Goal: Information Seeking & Learning: Learn about a topic

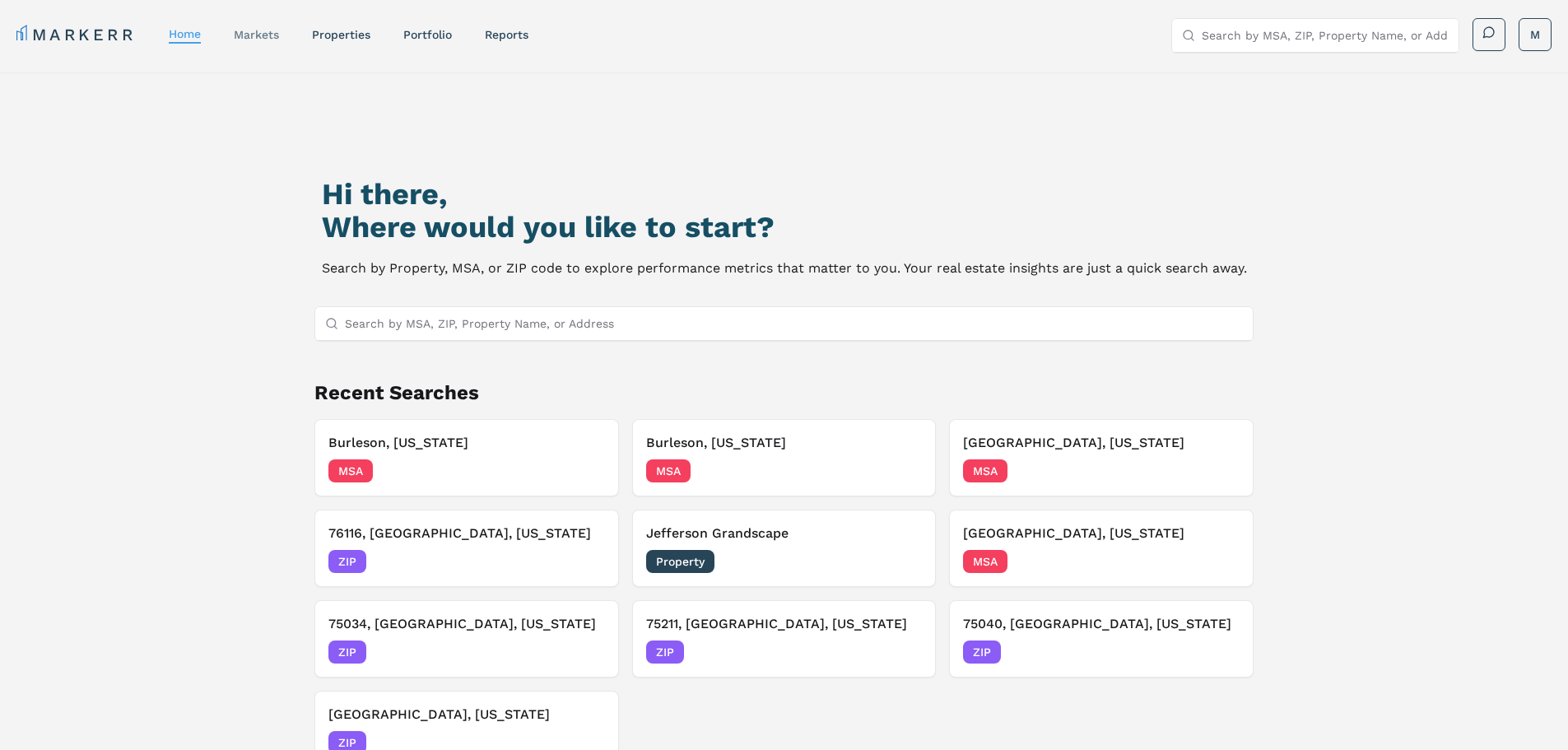
click at [269, 36] on link "markets" at bounding box center [256, 34] width 46 height 13
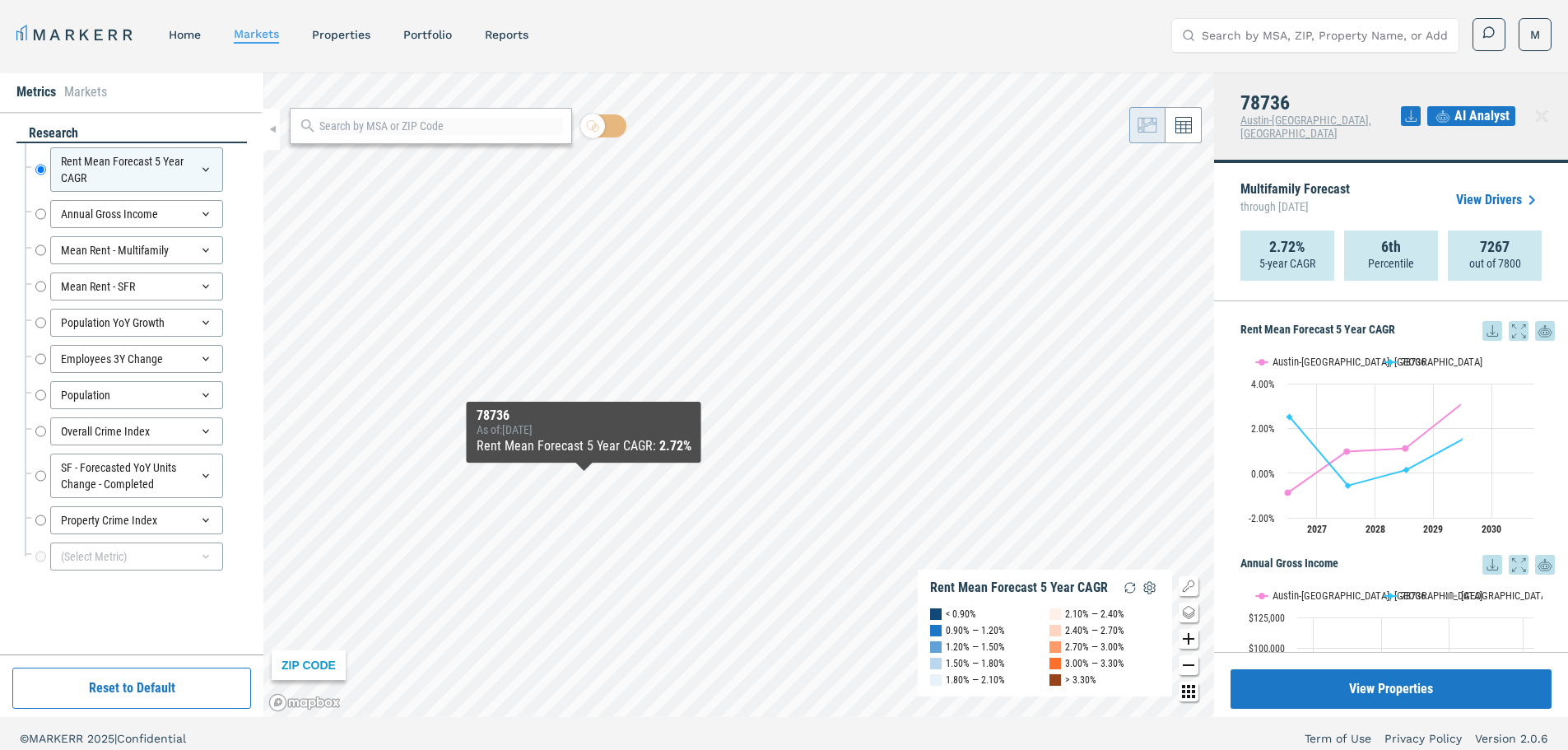
click at [1534, 113] on icon at bounding box center [1541, 116] width 20 height 20
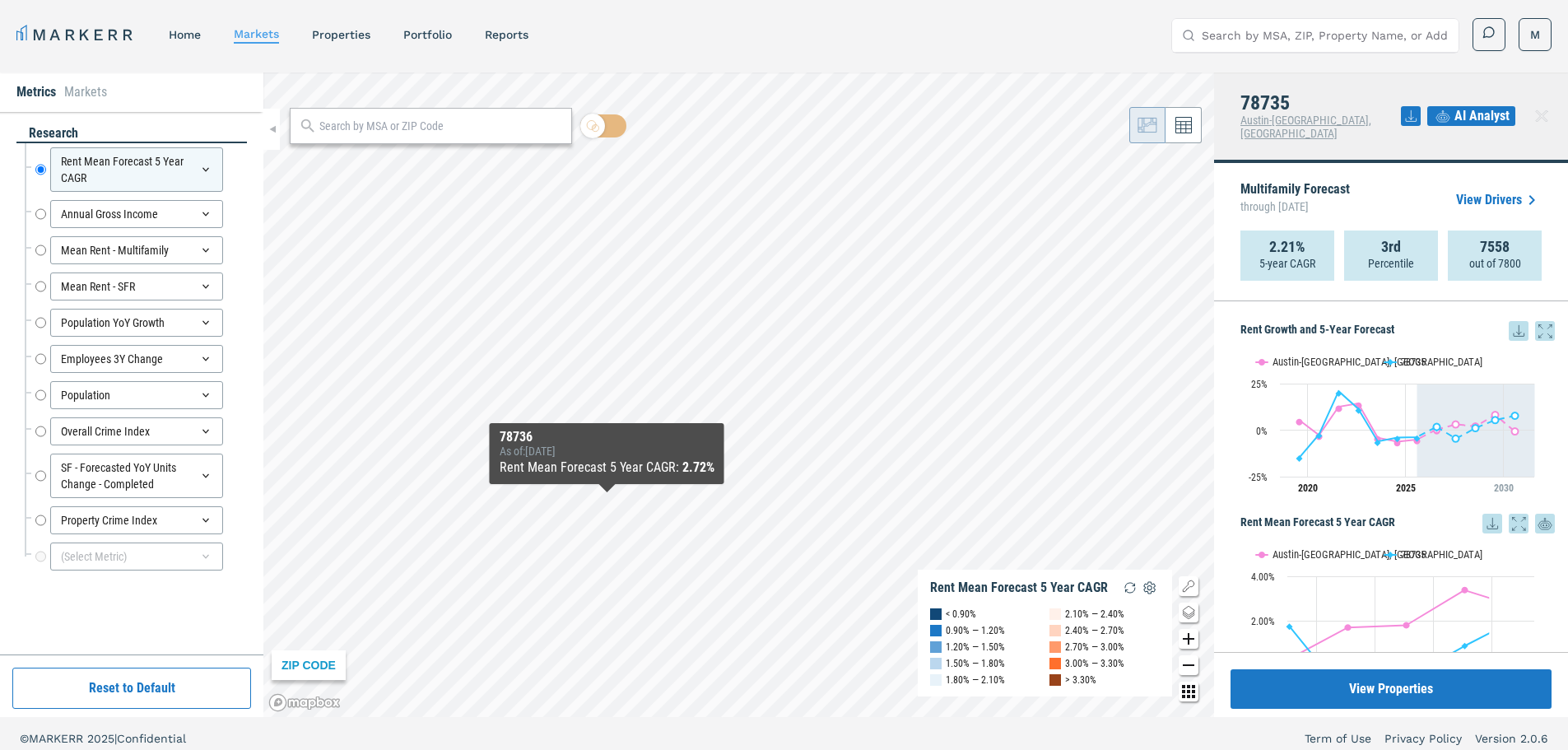
checkbox input "true"
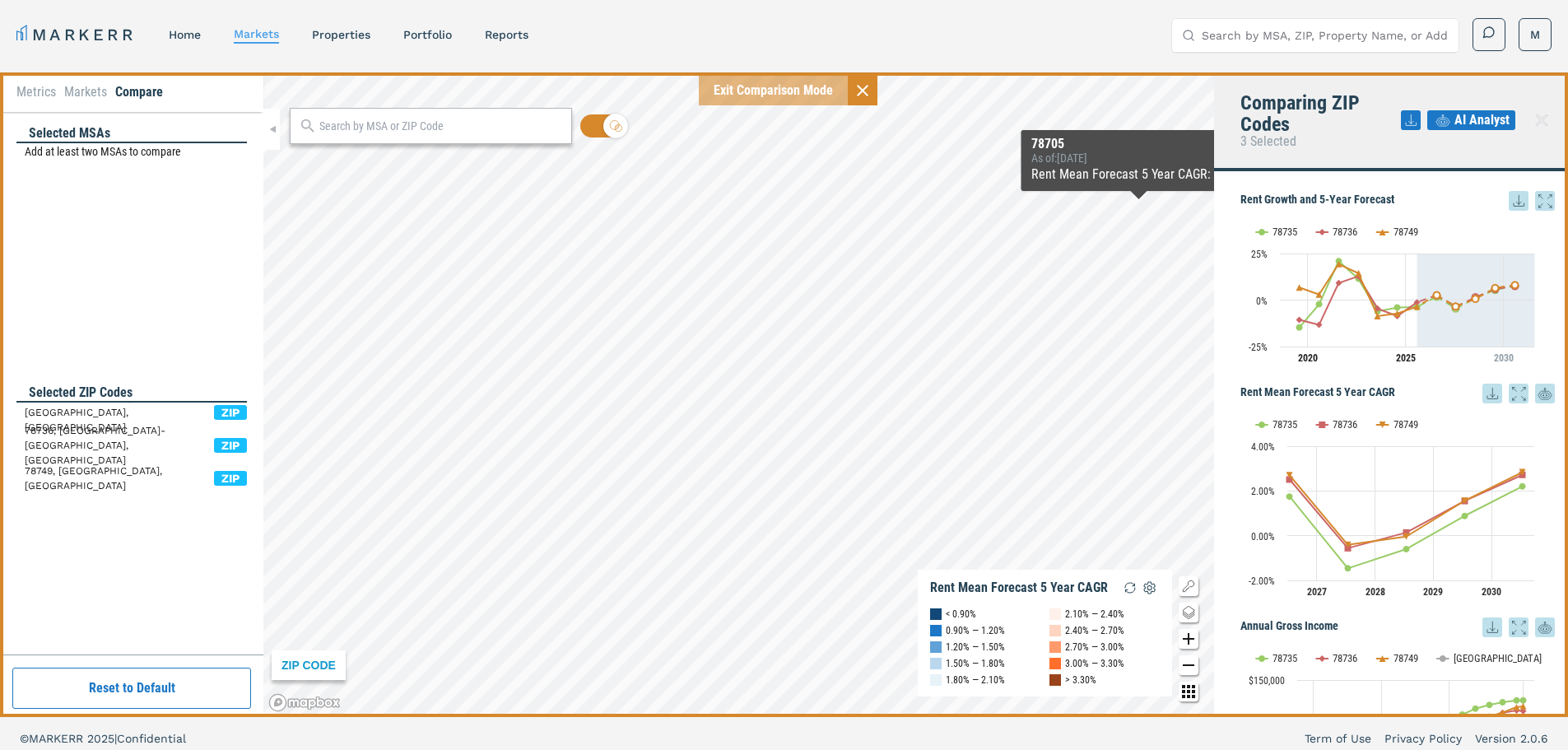
click at [1493, 109] on div "AI Analyst" at bounding box center [1478, 120] width 154 height 56
click at [1491, 112] on span "AI Analyst" at bounding box center [1482, 120] width 55 height 20
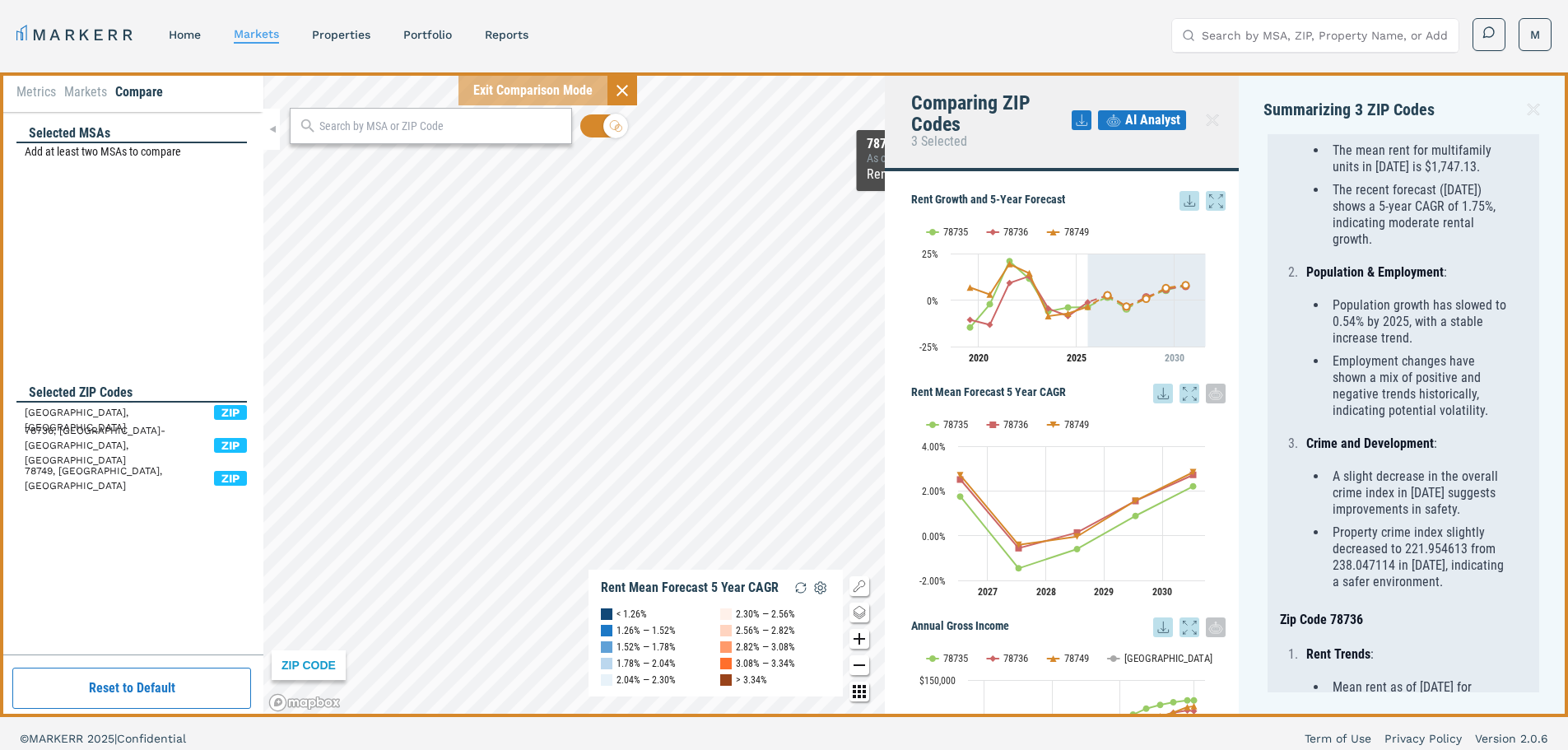
scroll to position [1104, 0]
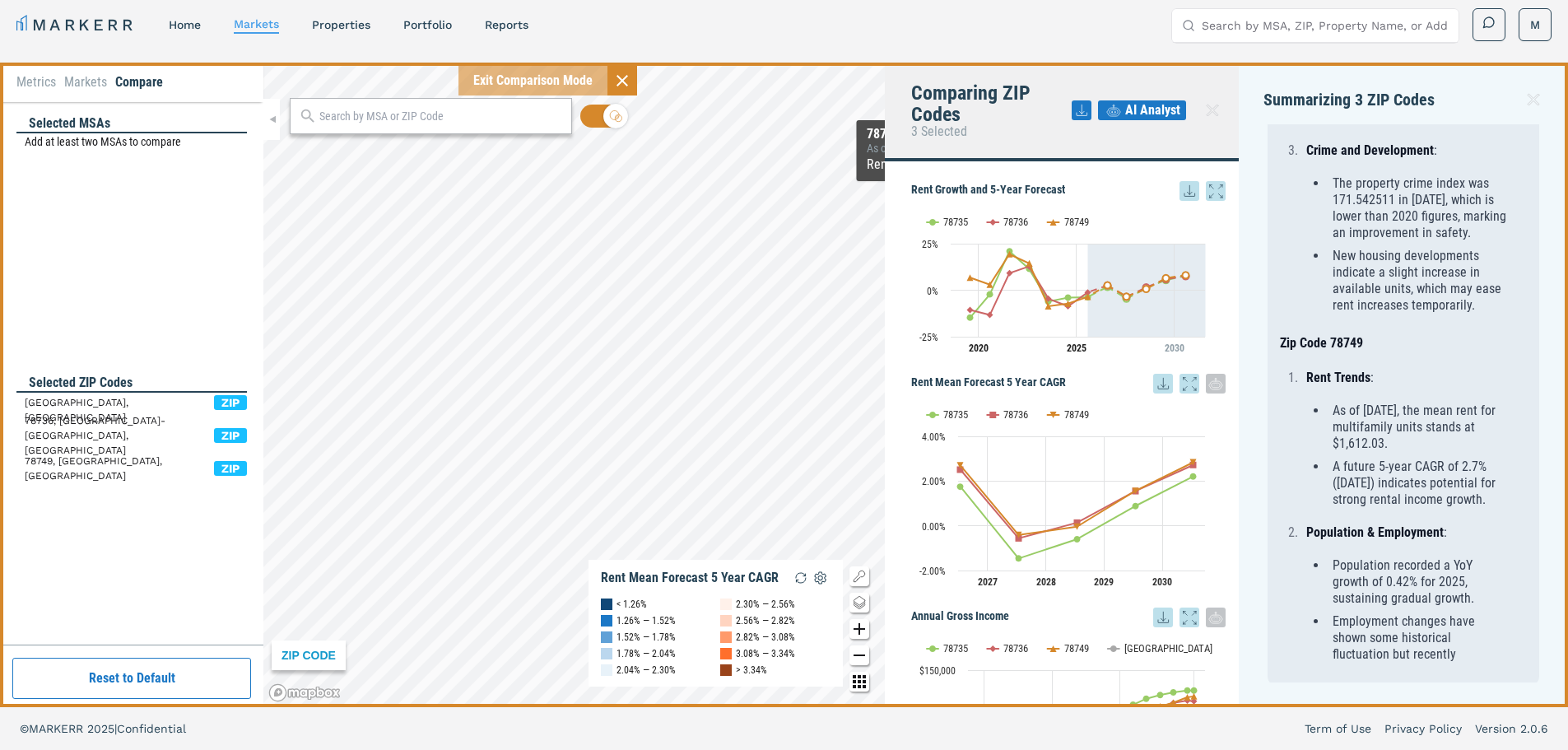
click at [1529, 91] on icon at bounding box center [1533, 100] width 20 height 20
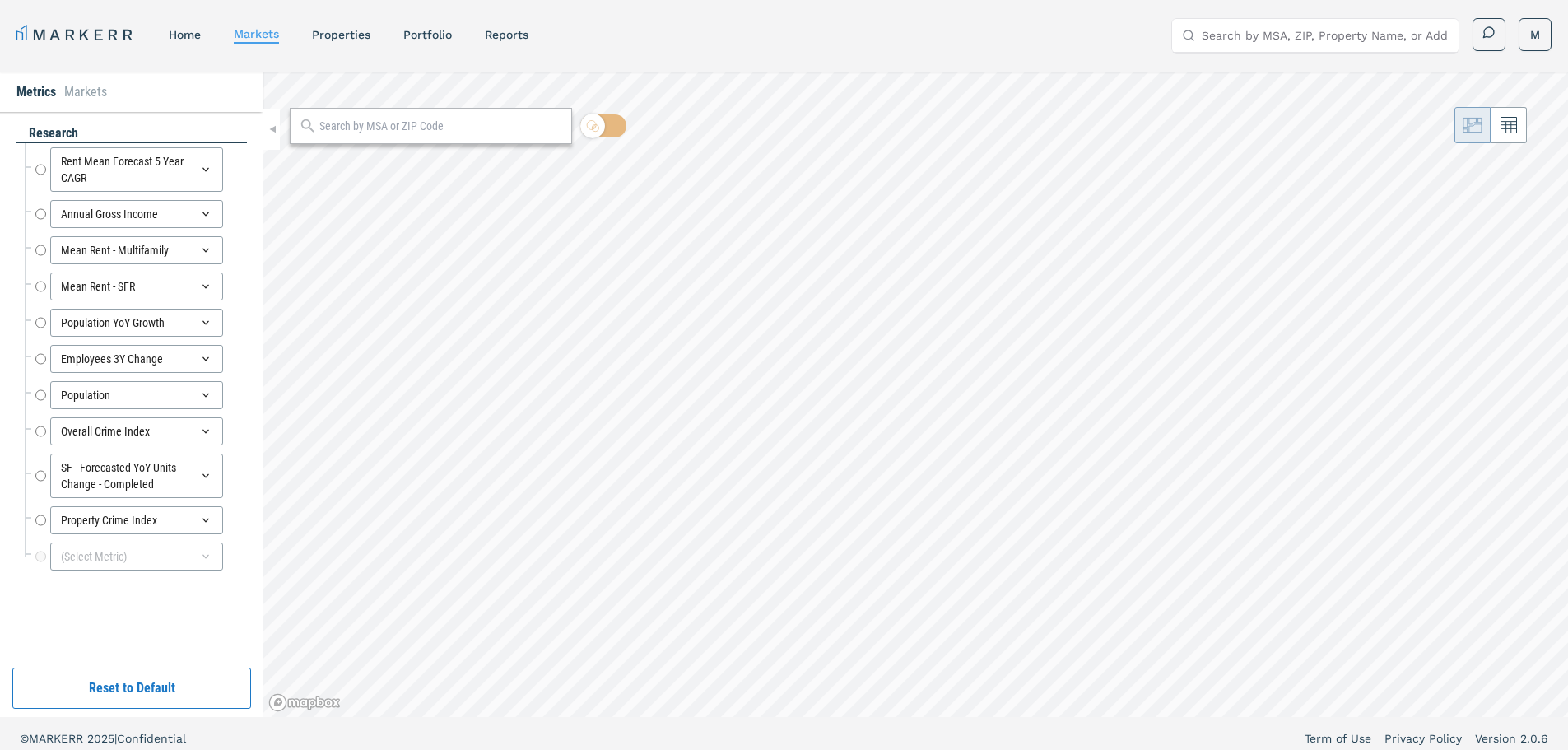
radio input "true"
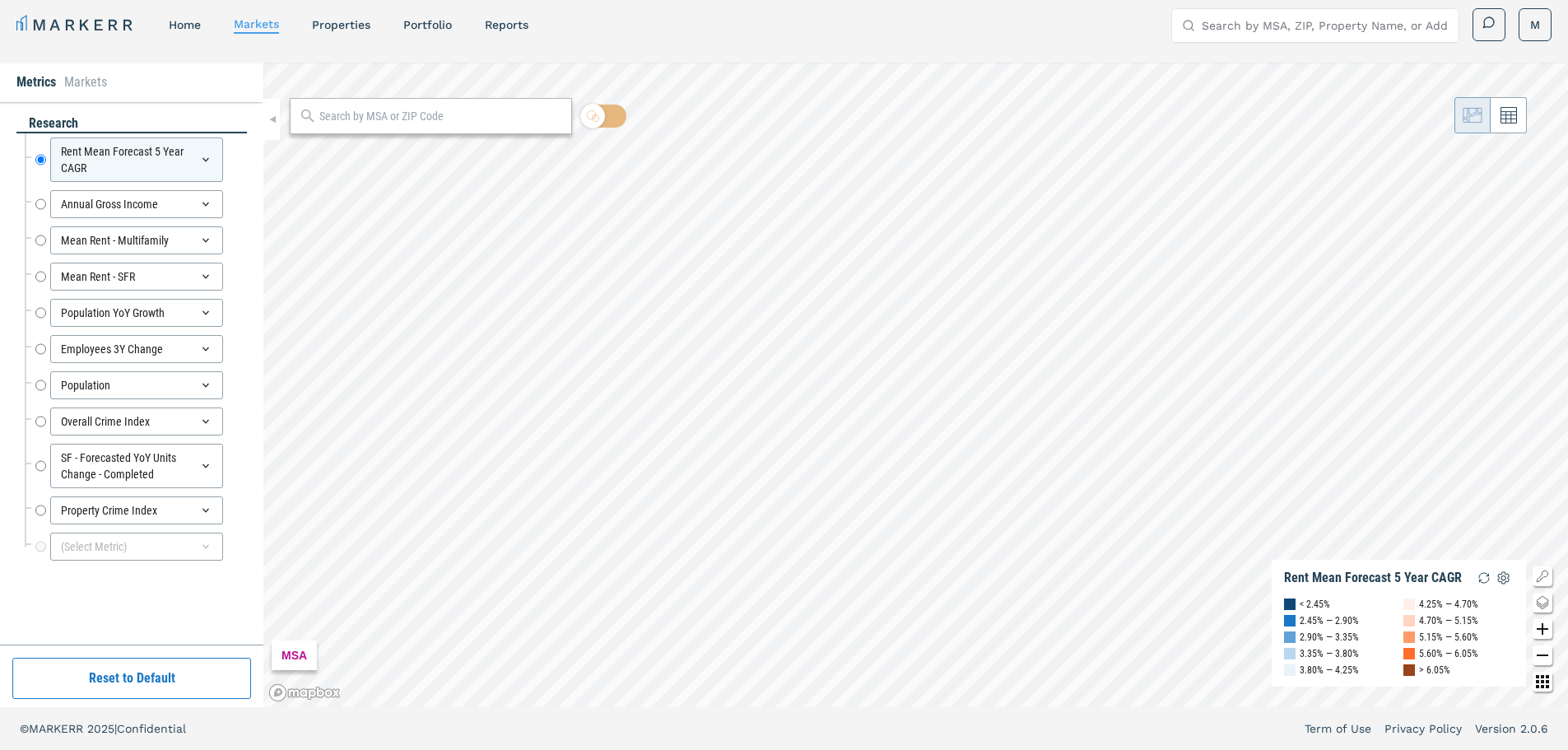
click at [386, 123] on input "text" at bounding box center [441, 116] width 243 height 17
type input "southwest [GEOGRAPHIC_DATA]"
click at [380, 152] on span "[GEOGRAPHIC_DATA], [US_STATE] MSA" at bounding box center [430, 152] width 282 height 26
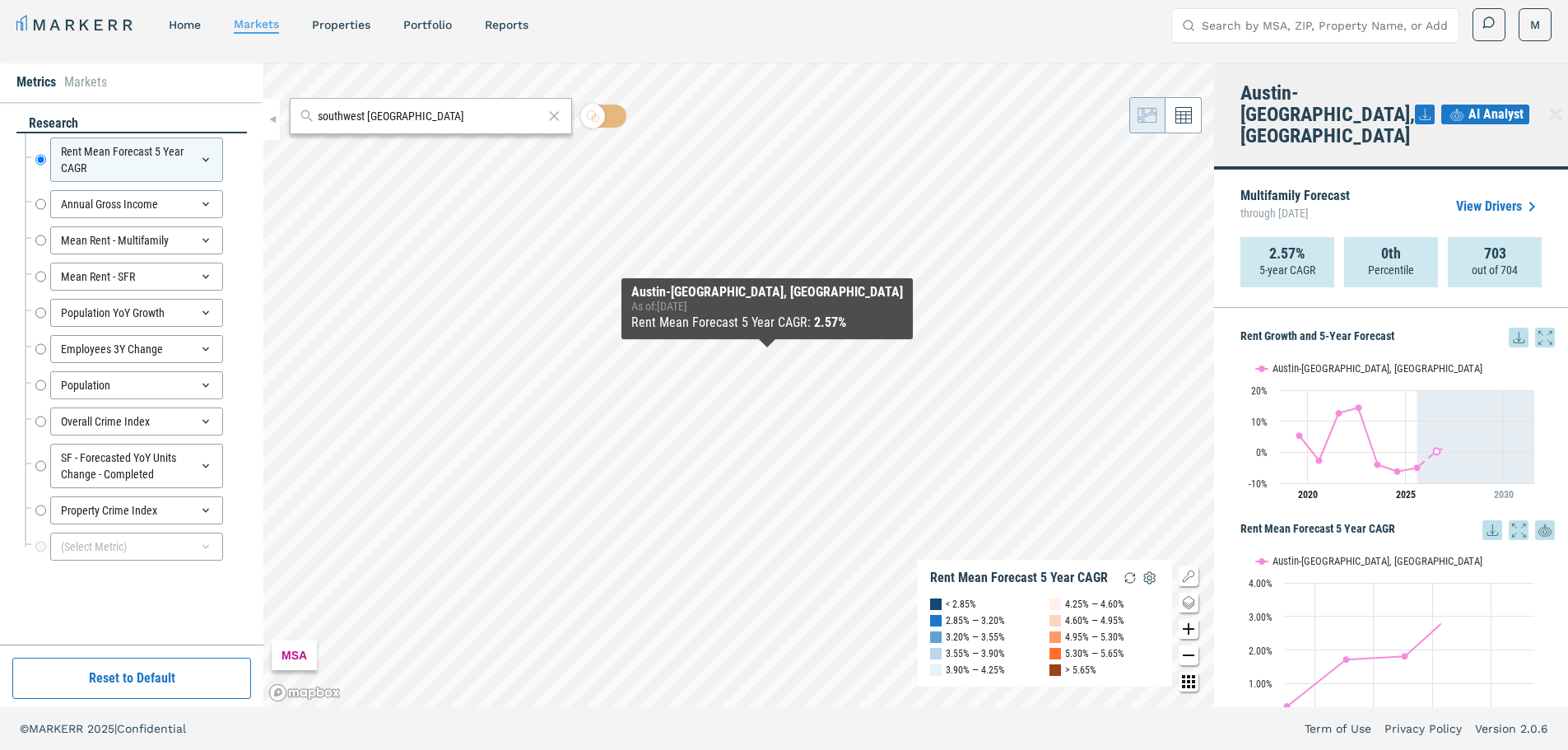
scroll to position [0, 0]
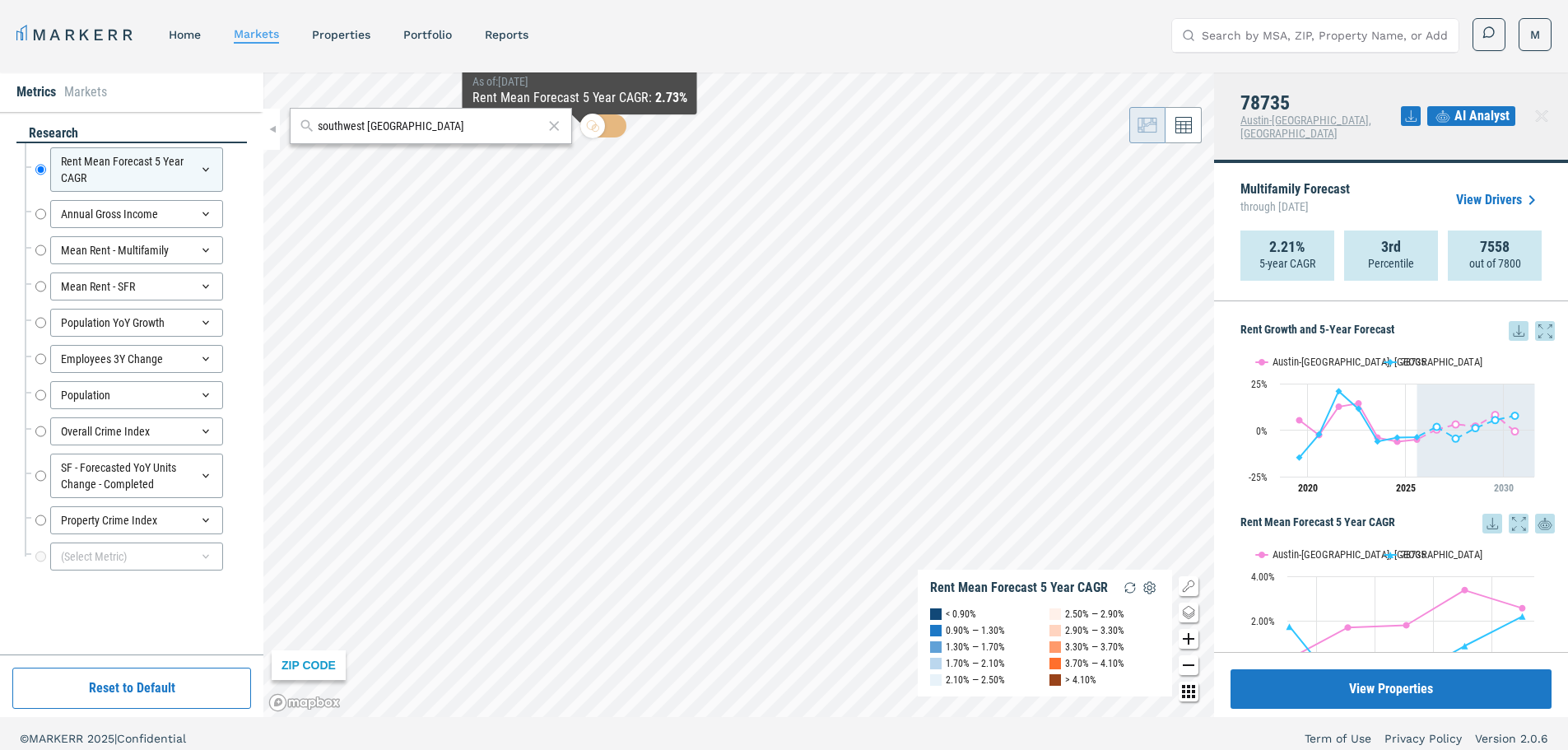
click at [548, 126] on icon at bounding box center [554, 126] width 17 height 20
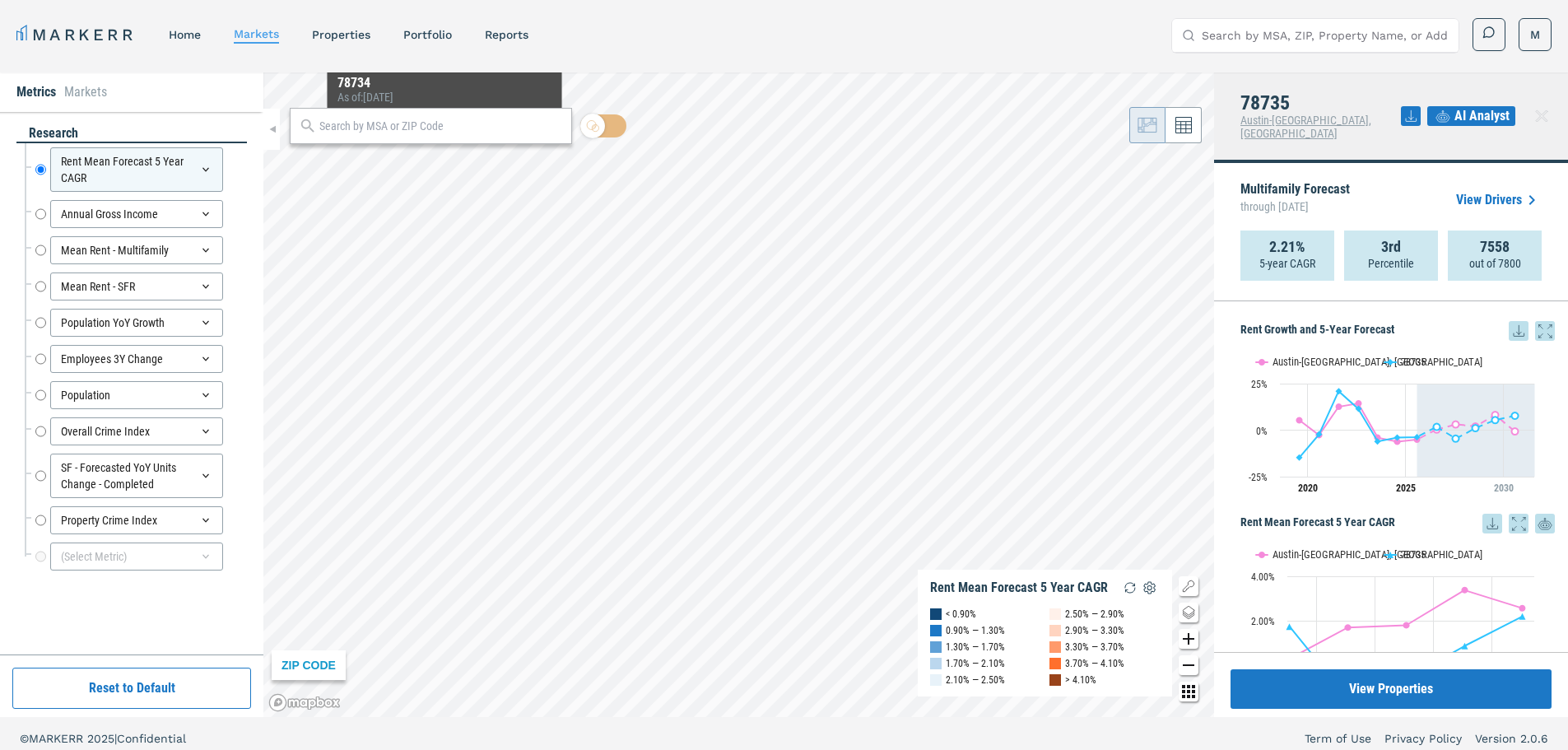
click at [99, 95] on li "Markets" at bounding box center [85, 92] width 43 height 20
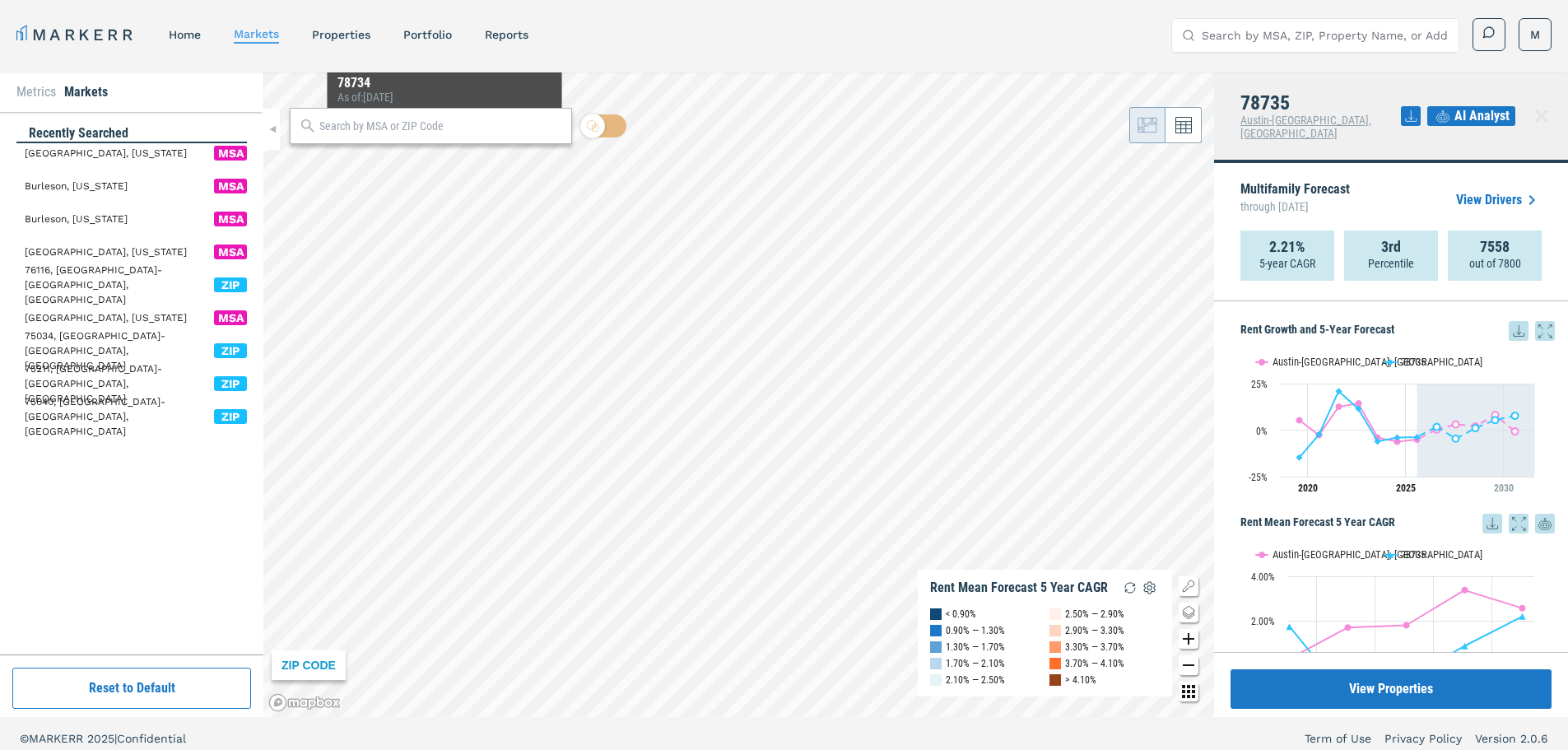
click at [42, 91] on li "Metrics" at bounding box center [37, 92] width 40 height 20
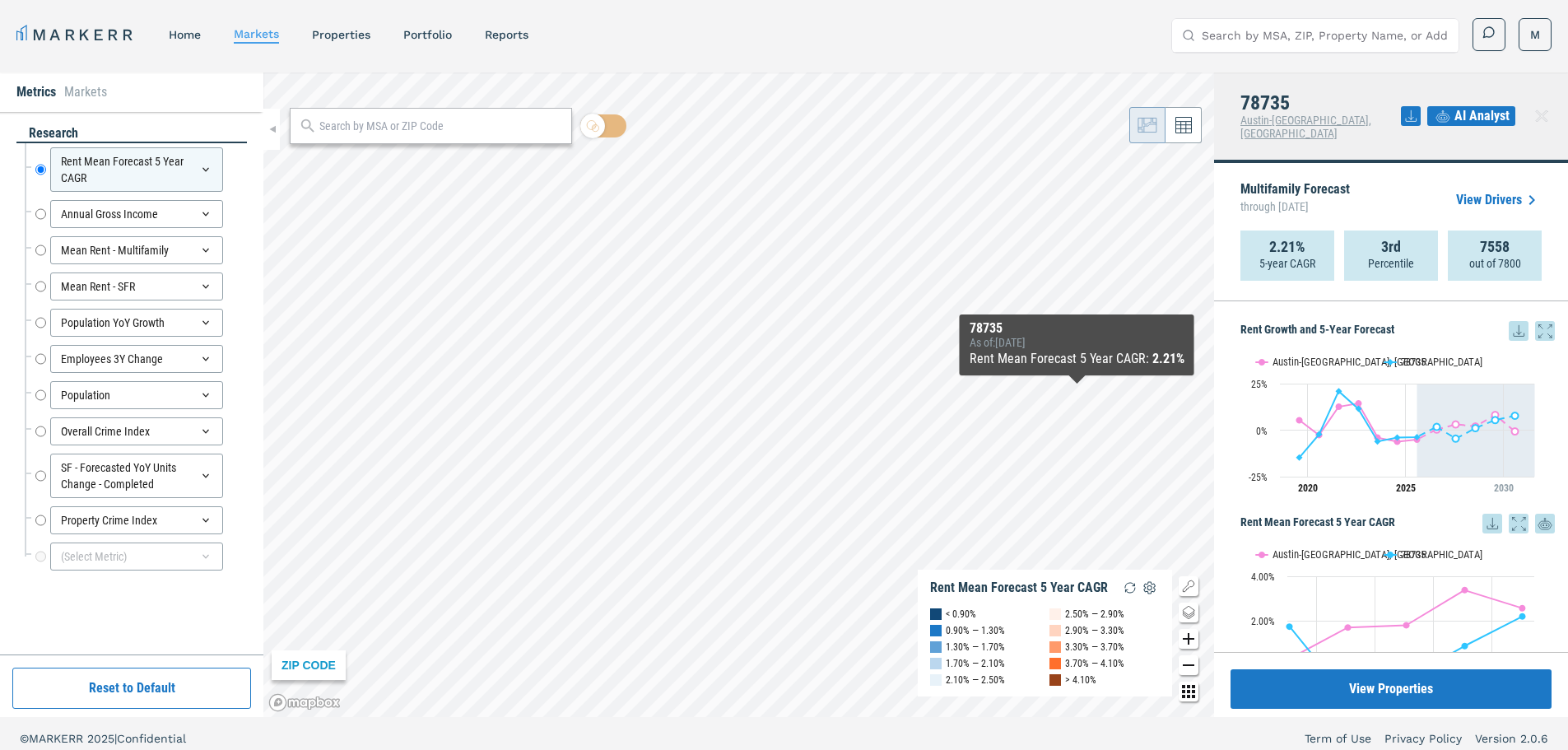
click at [1482, 191] on link "View Drivers" at bounding box center [1499, 200] width 86 height 20
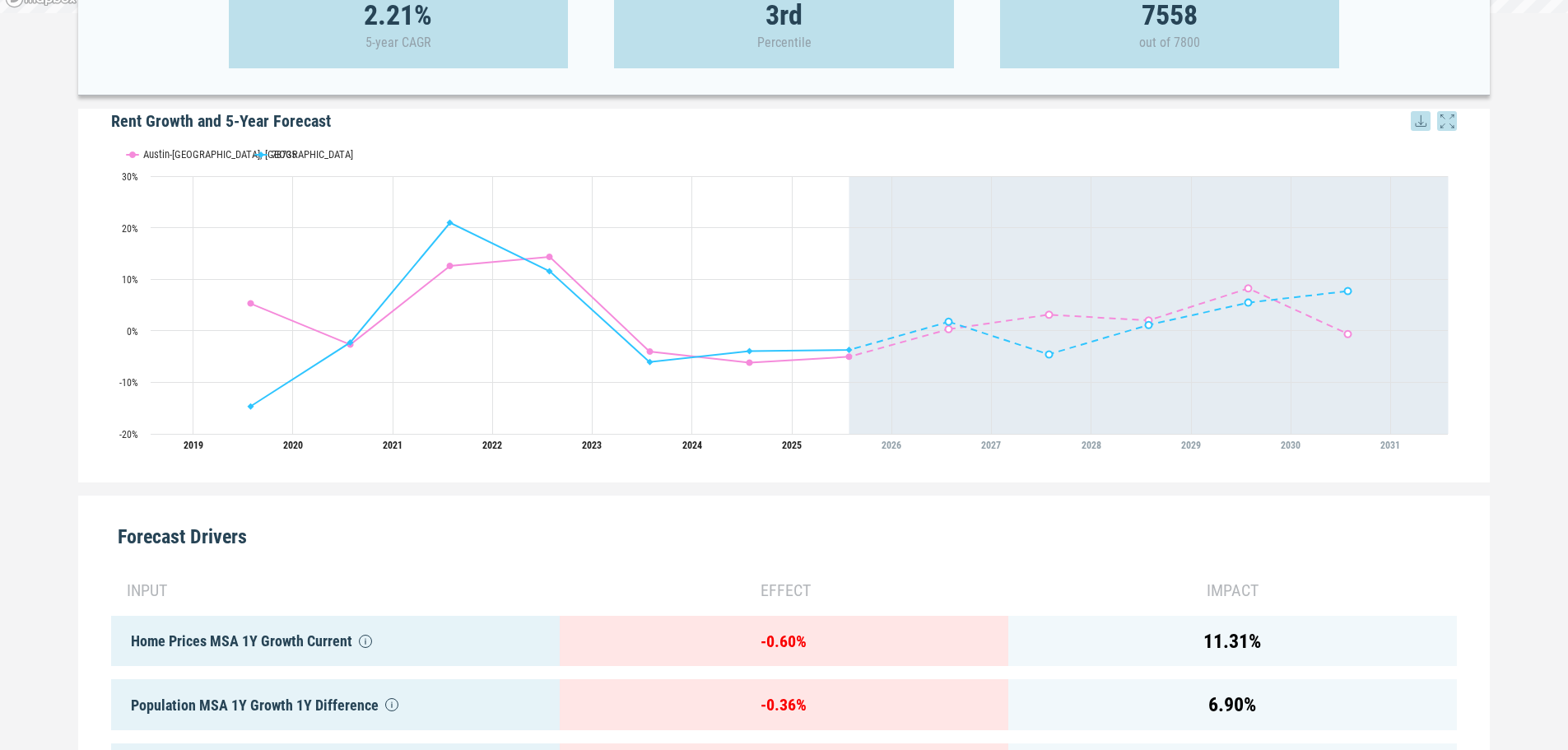
scroll to position [741, 0]
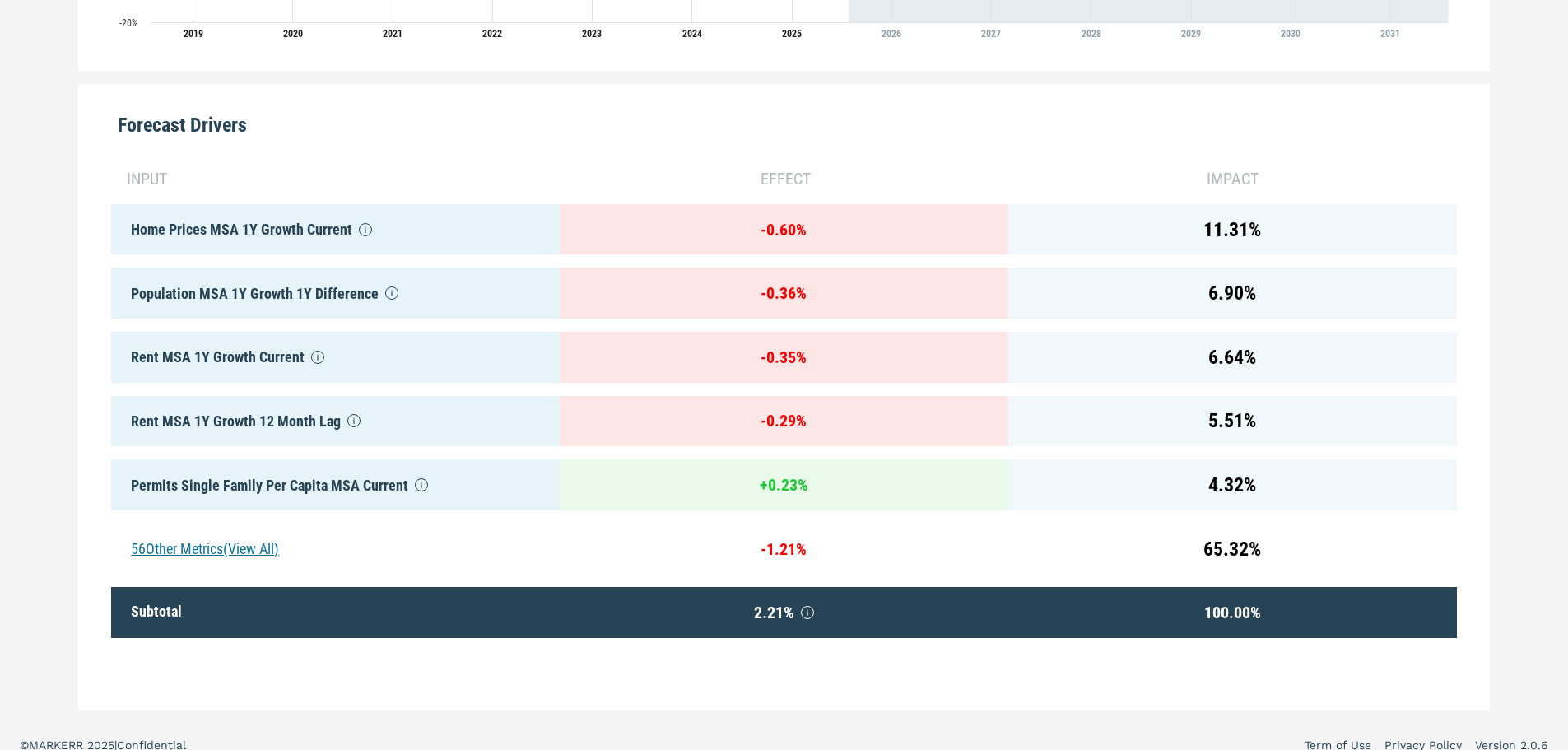
click at [232, 561] on div "56 Other Metrics (View All)" at bounding box center [334, 549] width 448 height 51
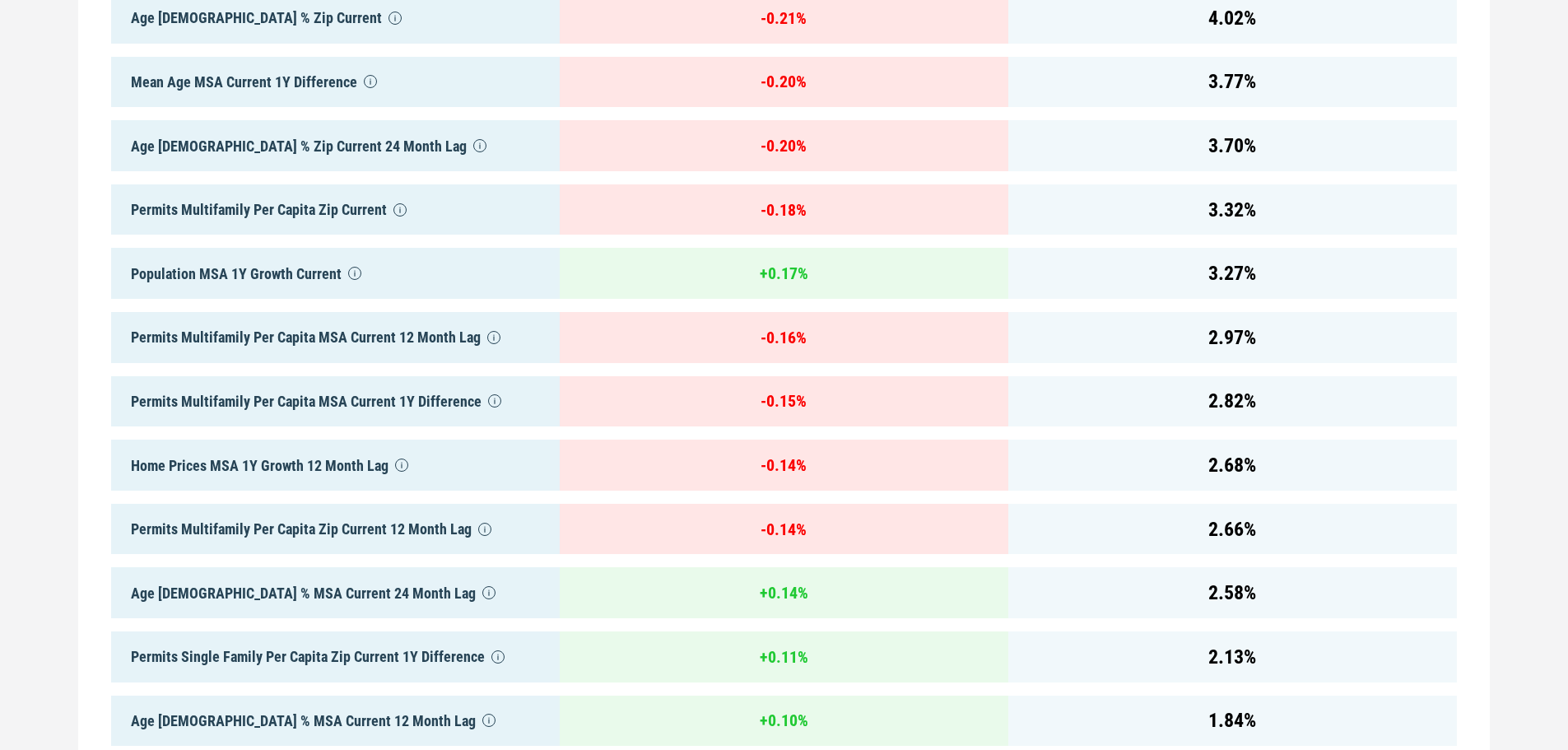
scroll to position [1564, 0]
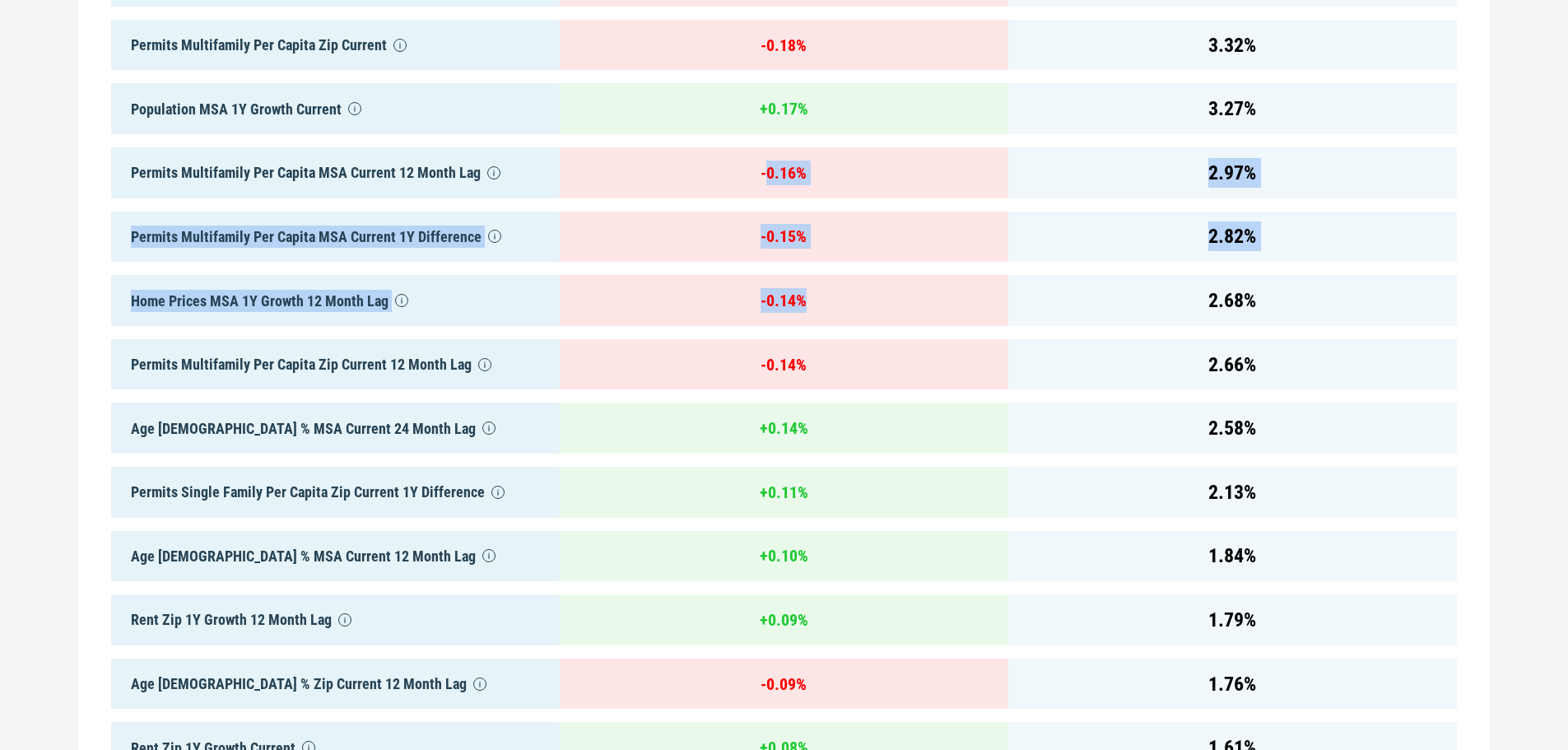
drag, startPoint x: 767, startPoint y: 178, endPoint x: 835, endPoint y: 311, distance: 149.4
click at [835, 311] on div "- 0.14 %" at bounding box center [784, 301] width 448 height 51
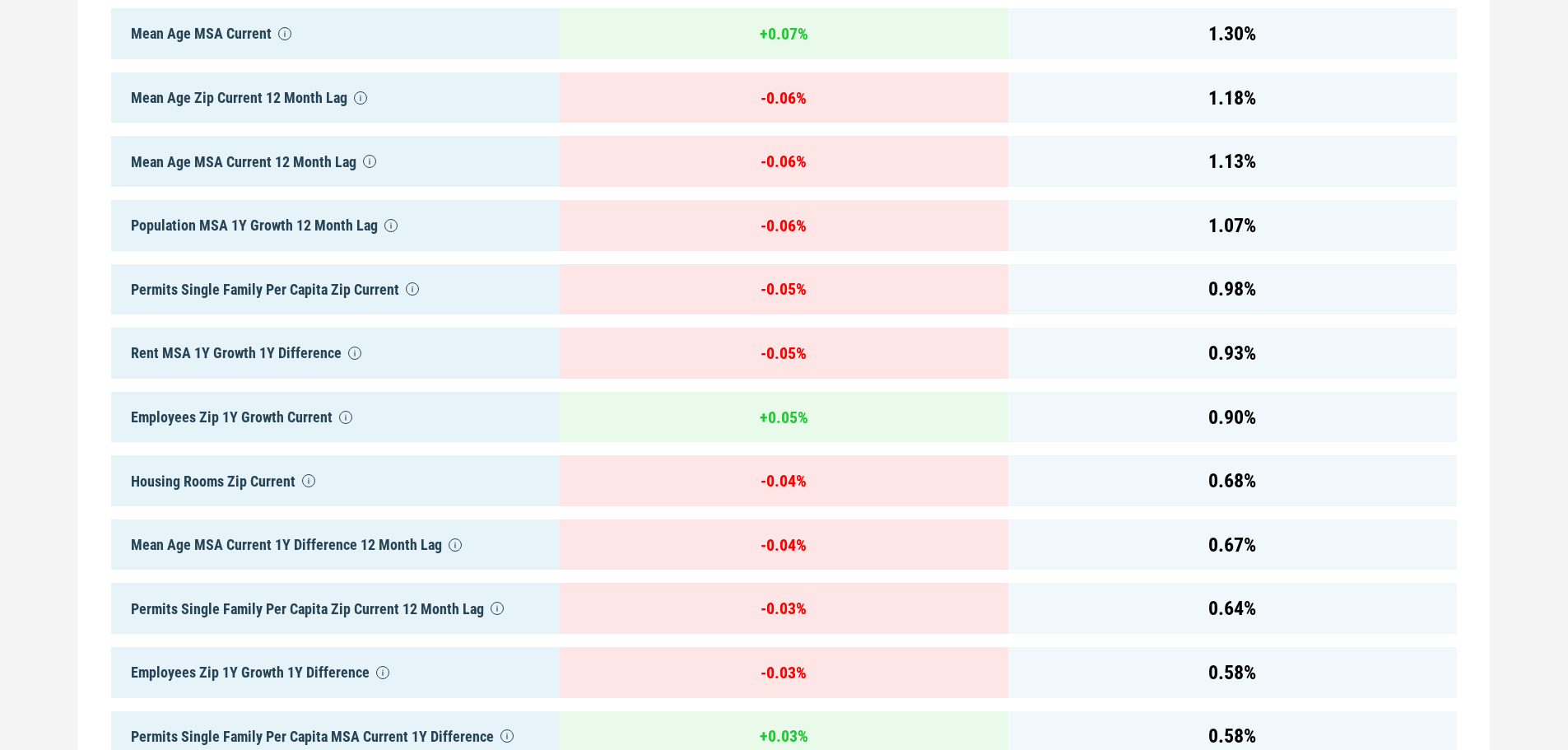
scroll to position [2552, 0]
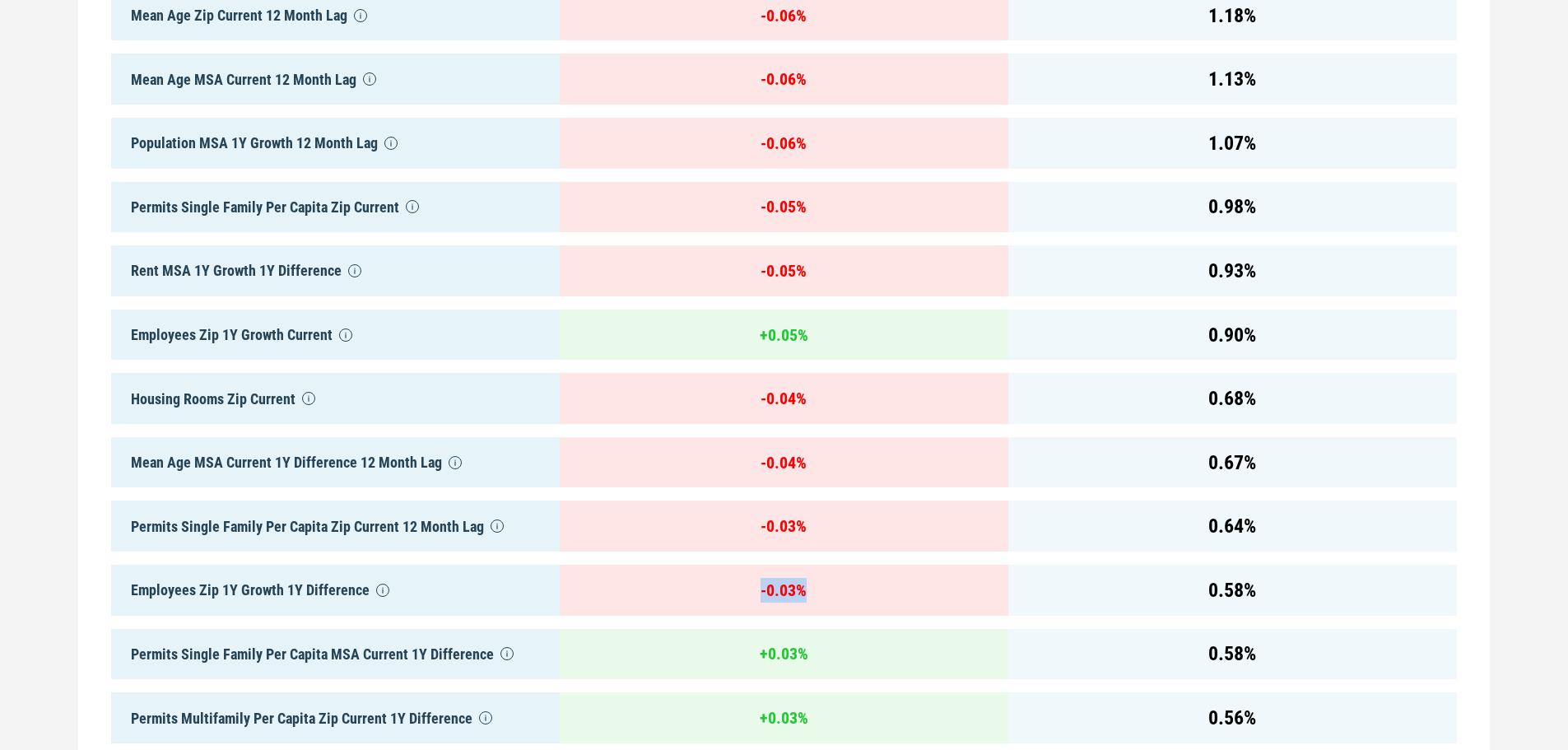
drag, startPoint x: 561, startPoint y: 605, endPoint x: 897, endPoint y: 602, distance: 336.0
click at [897, 602] on div "- 0.03 %" at bounding box center [784, 591] width 448 height 51
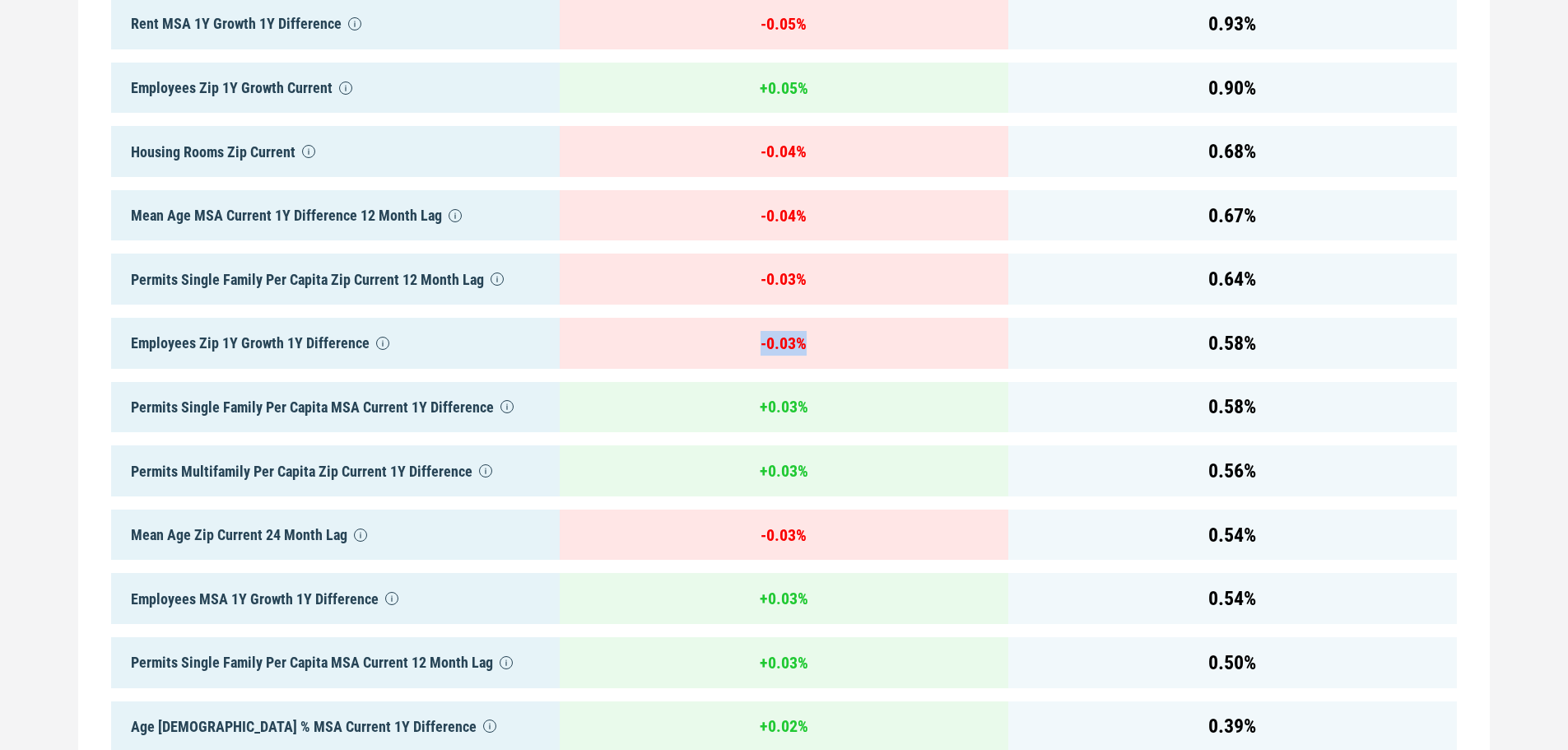
scroll to position [2963, 0]
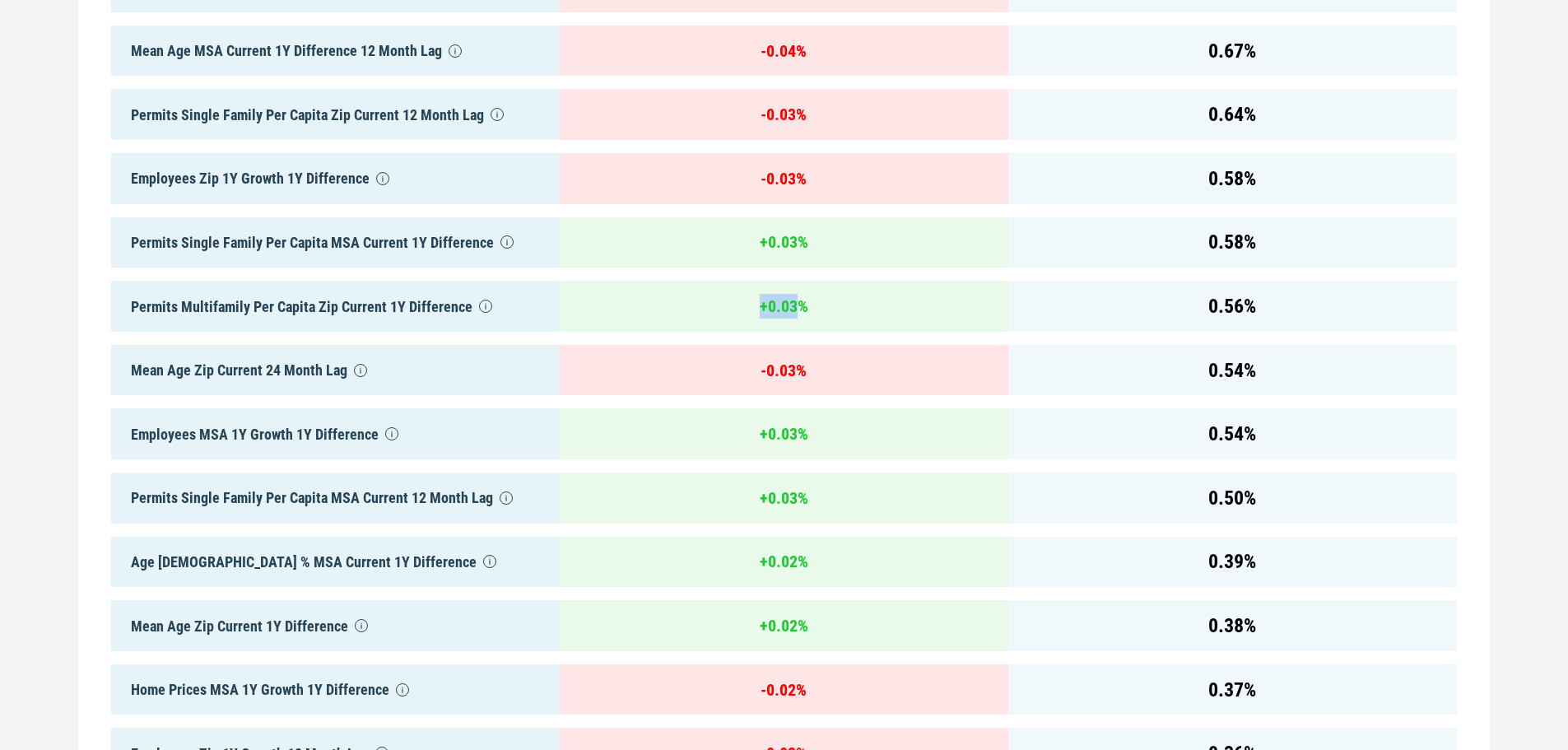
drag, startPoint x: 577, startPoint y: 298, endPoint x: 793, endPoint y: 311, distance: 216.4
click at [793, 311] on div "+ 0.03 %" at bounding box center [784, 307] width 448 height 51
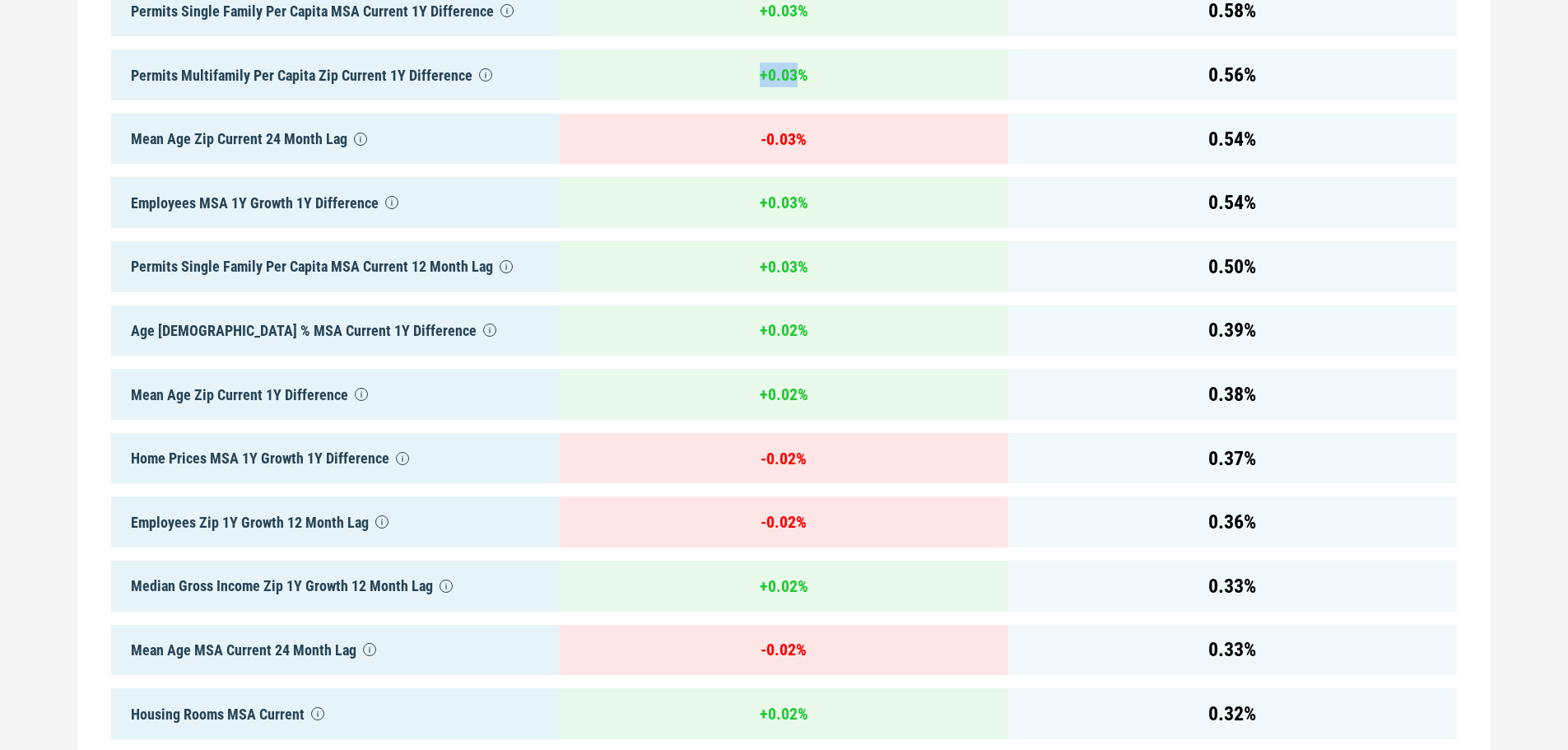
scroll to position [2701, 0]
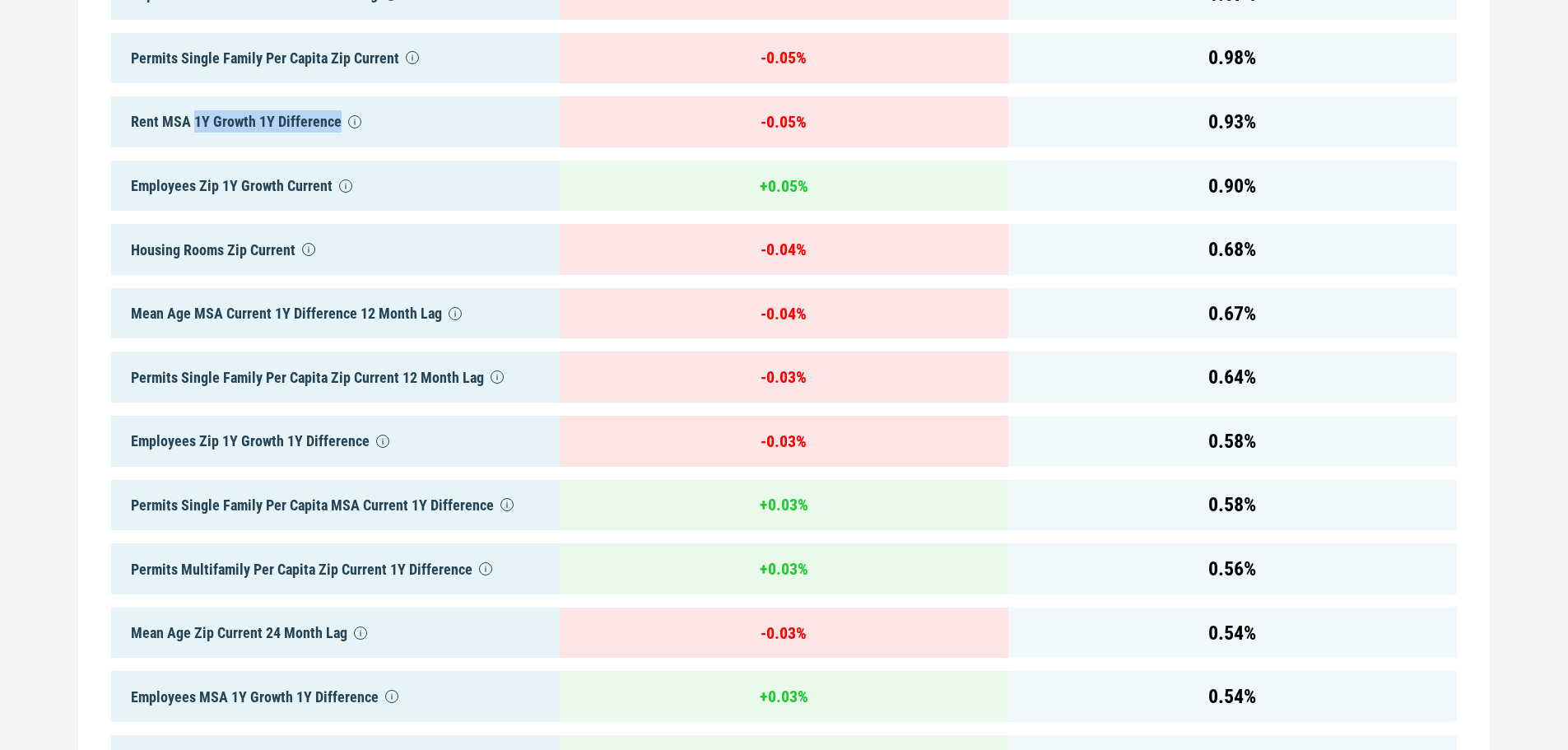
drag, startPoint x: 194, startPoint y: 130, endPoint x: 392, endPoint y: 126, distance: 198.0
click at [392, 126] on div "Rent MSA 1Y Growth 1Y Difference" at bounding box center [334, 122] width 448 height 51
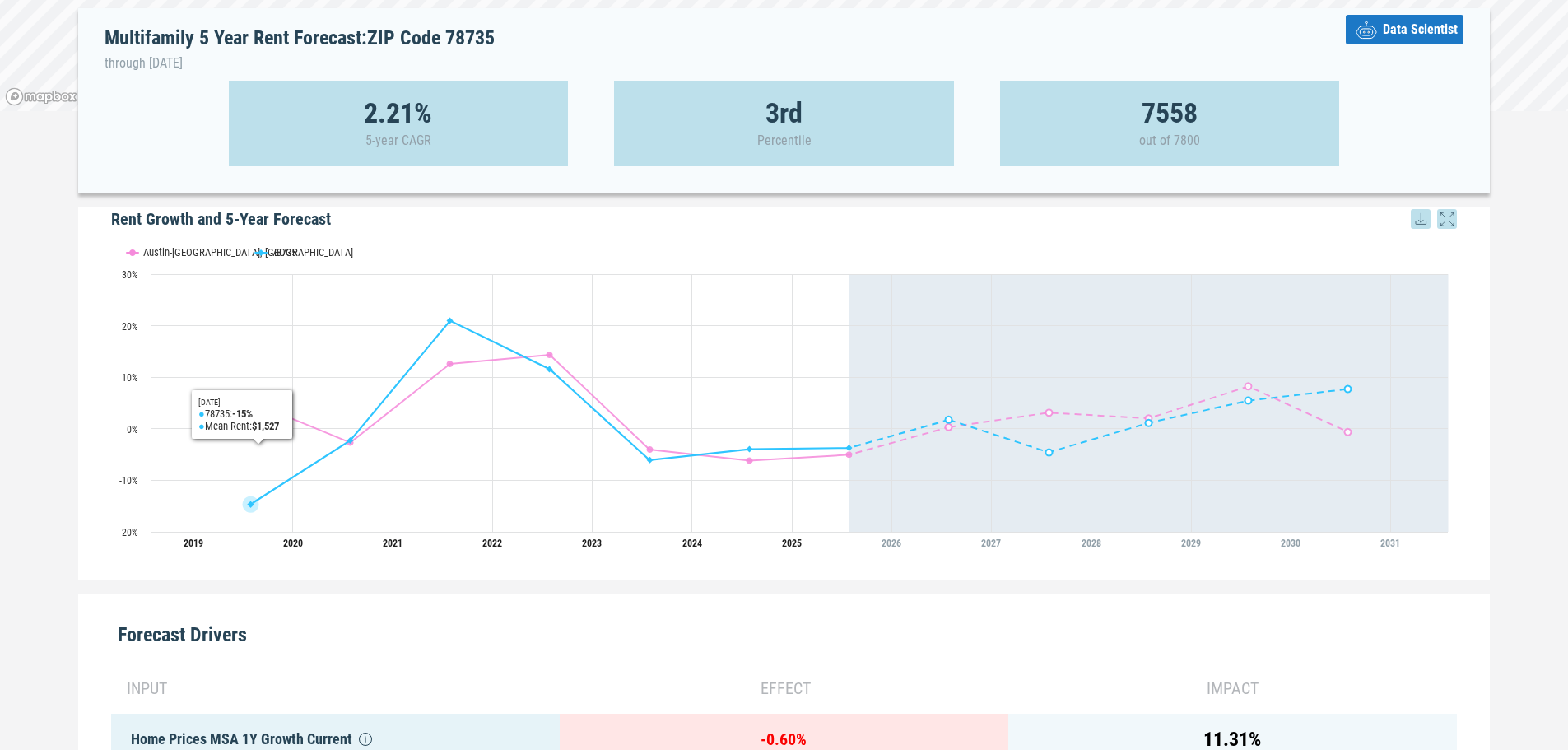
scroll to position [0, 0]
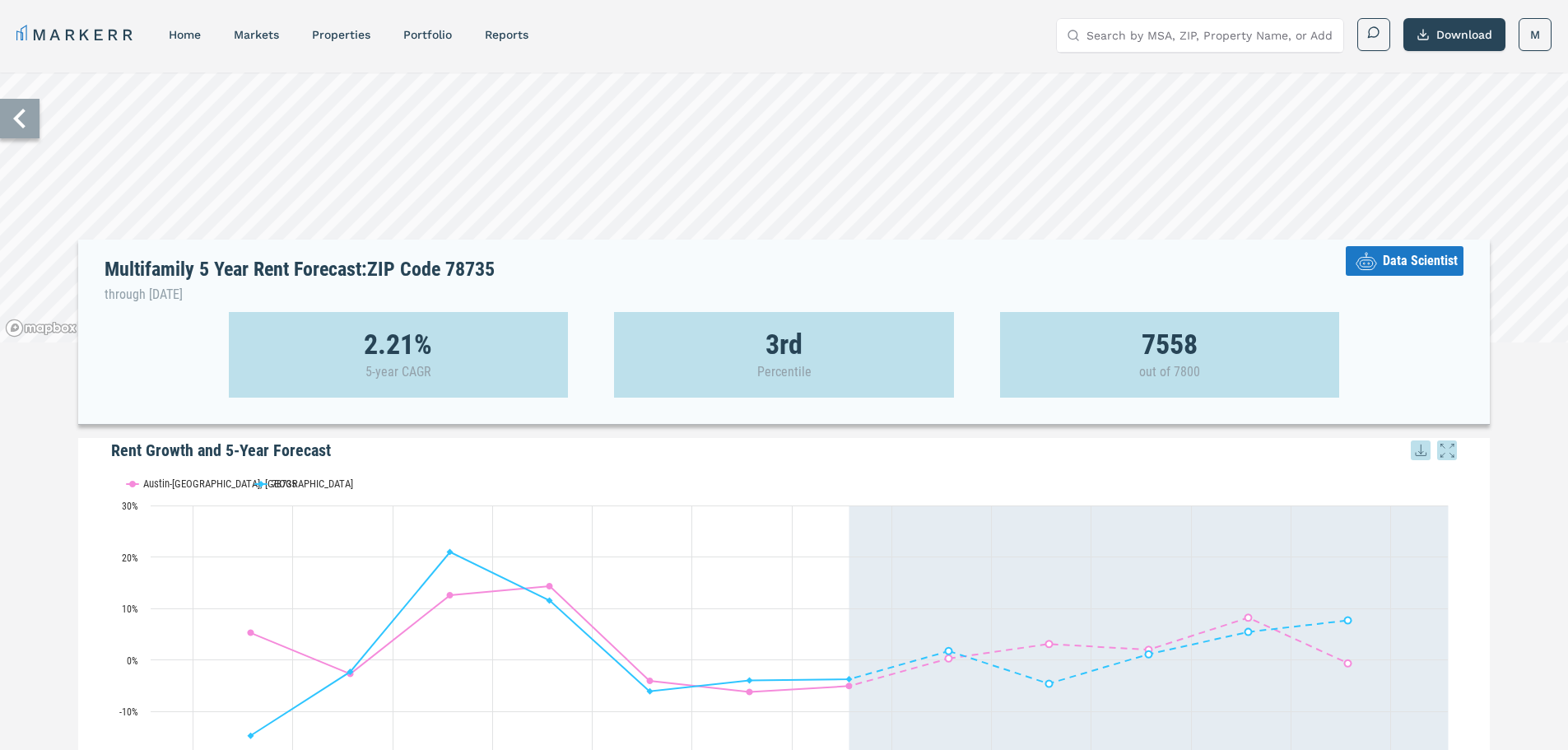
click at [11, 128] on icon at bounding box center [20, 119] width 40 height 40
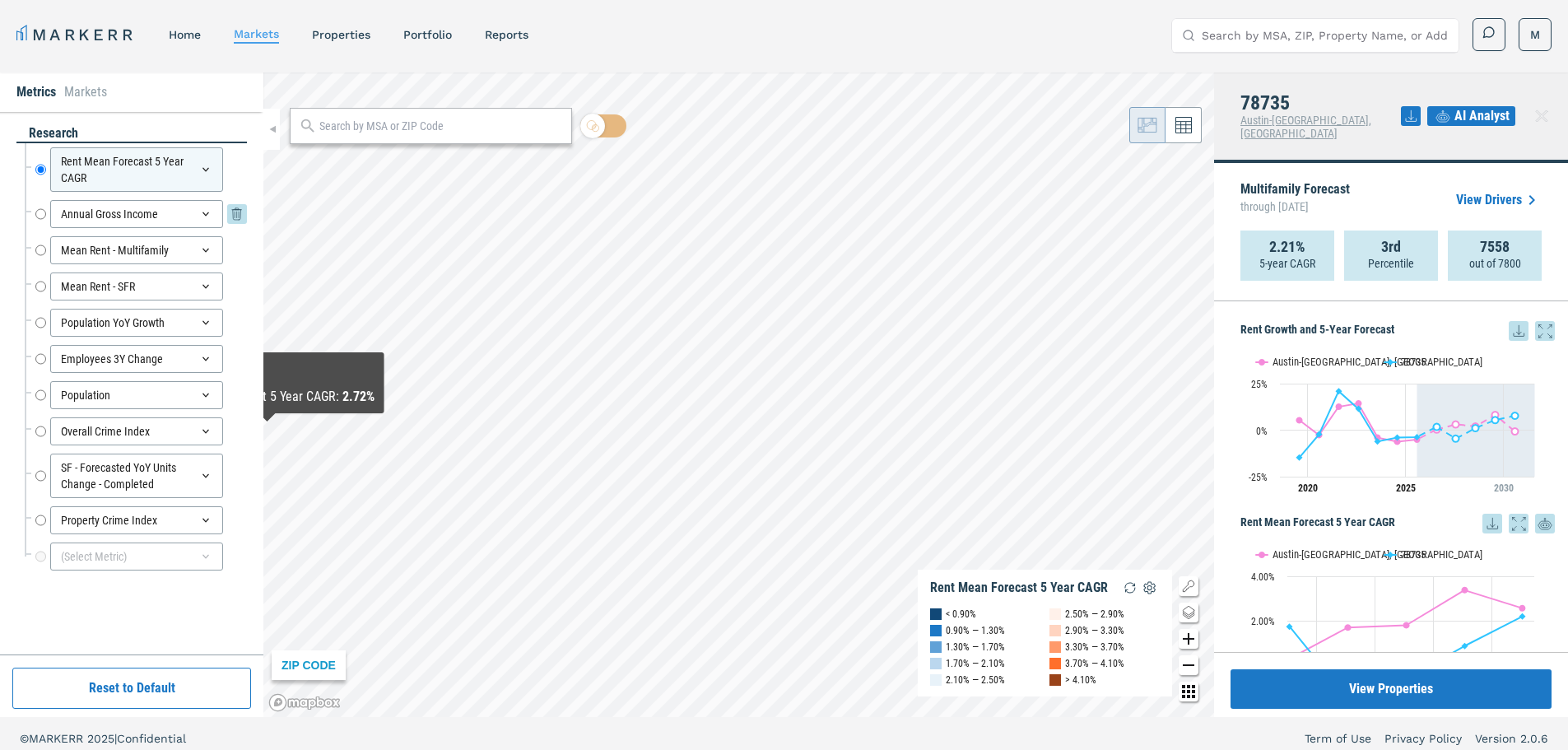
click at [42, 218] on input "Annual Gross Income" at bounding box center [41, 214] width 11 height 28
radio input "false"
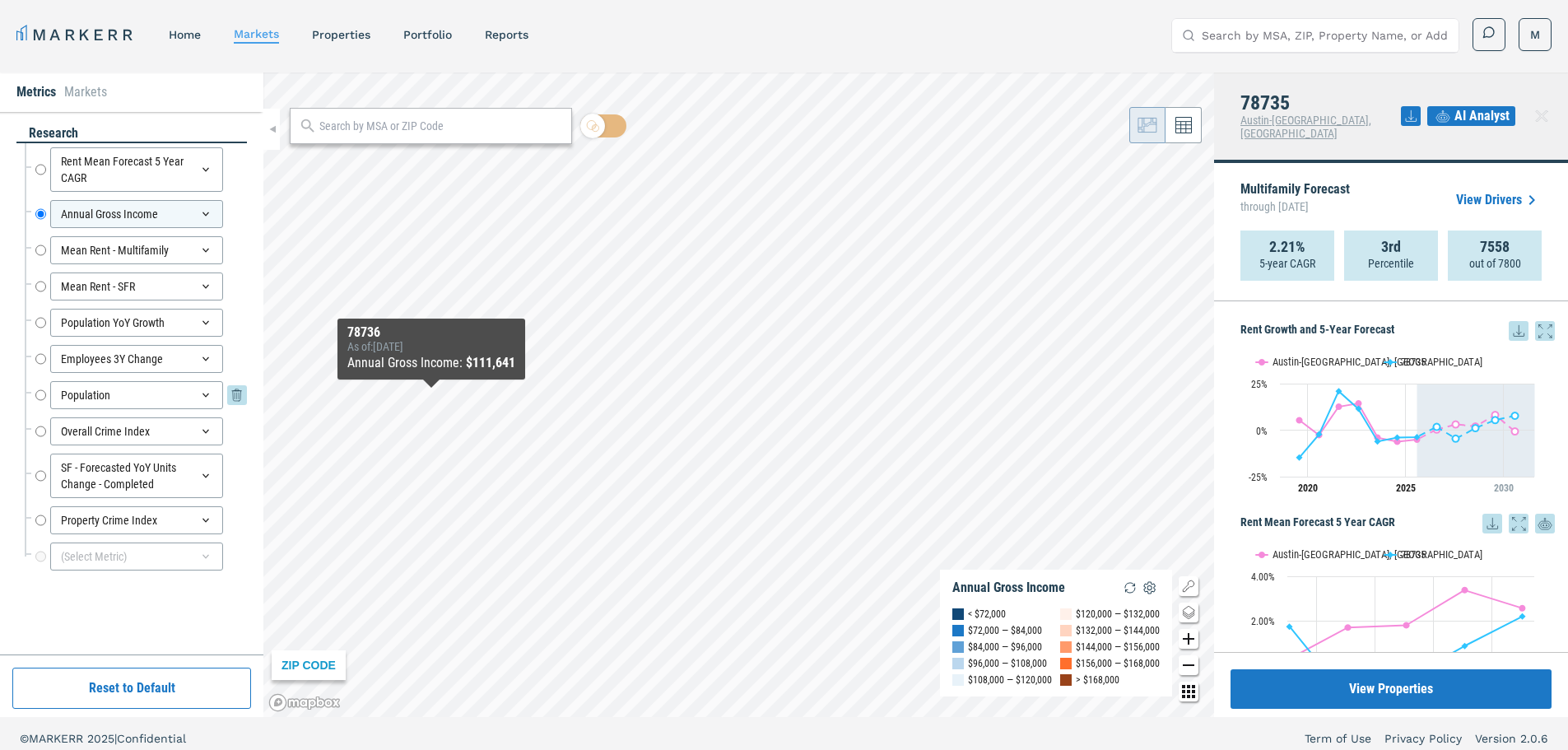
click at [41, 397] on input "Population" at bounding box center [41, 395] width 11 height 28
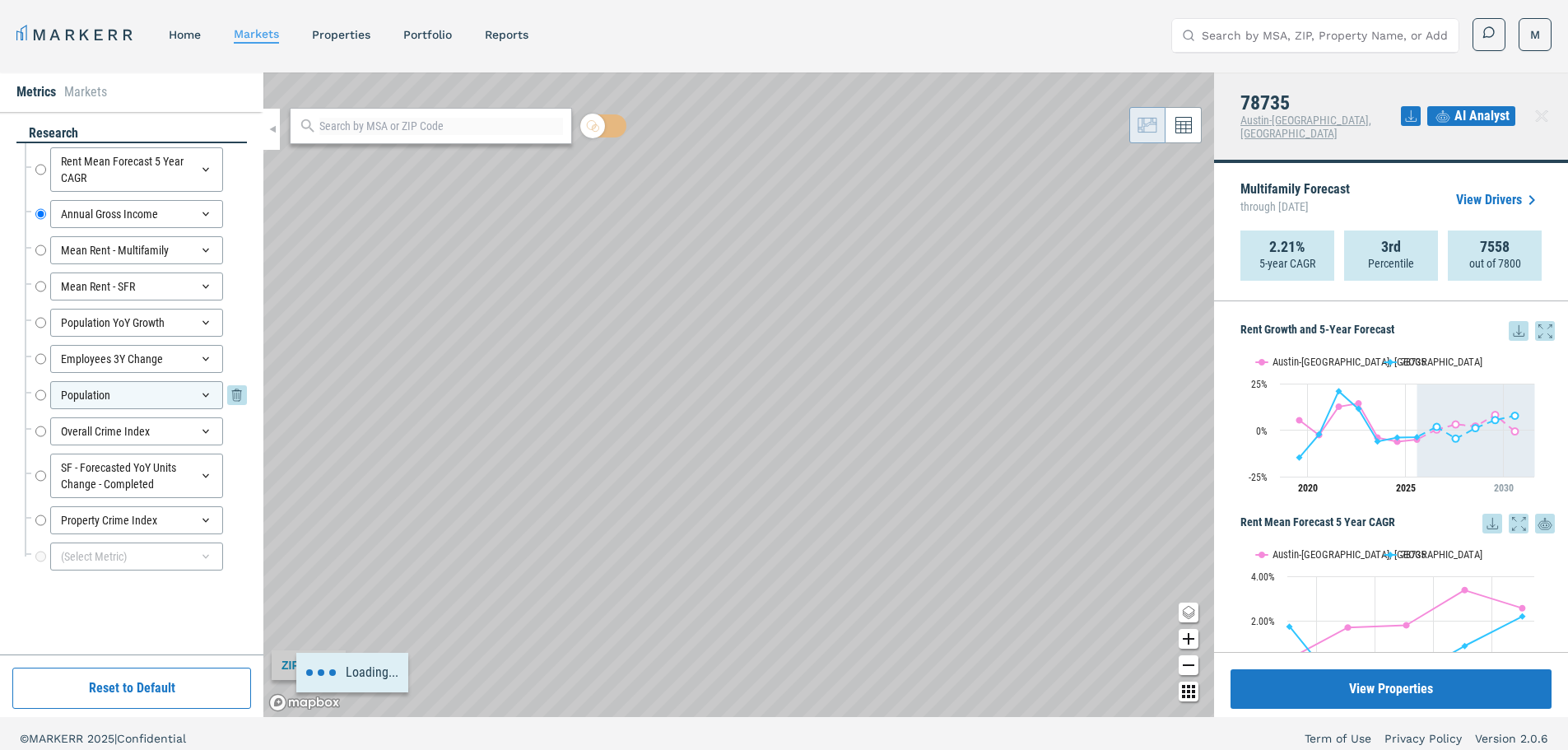
radio input "false"
radio input "true"
